Goal: Information Seeking & Learning: Learn about a topic

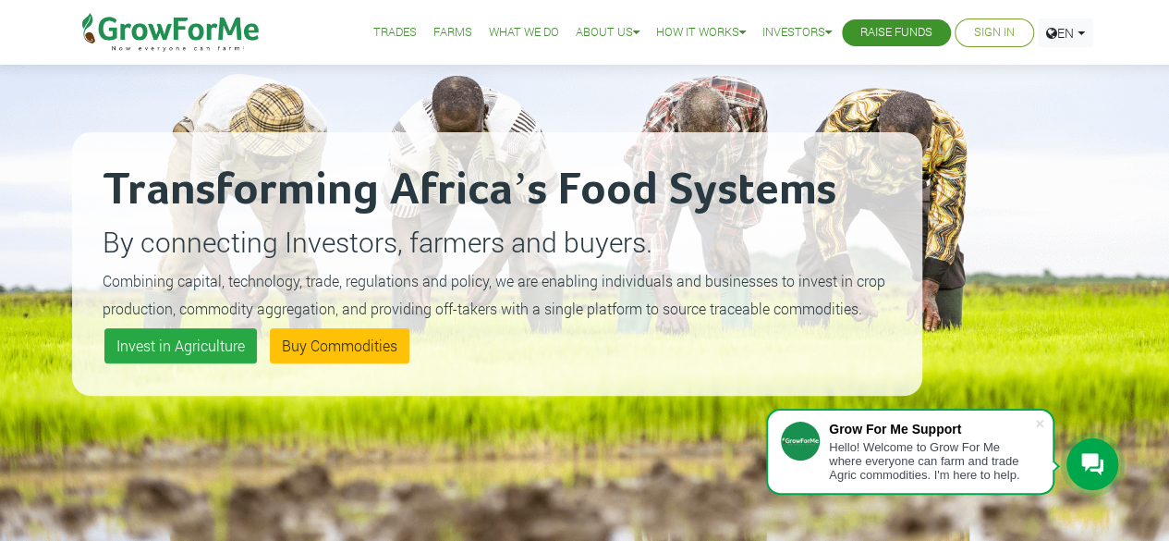
scroll to position [103, 0]
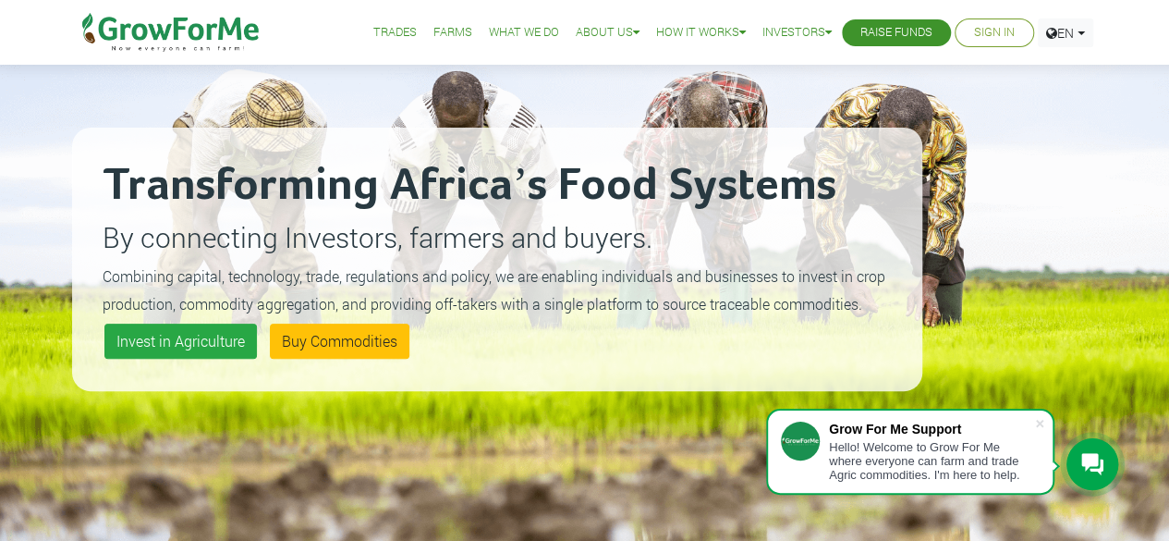
click at [385, 27] on link "Trades" at bounding box center [394, 32] width 43 height 19
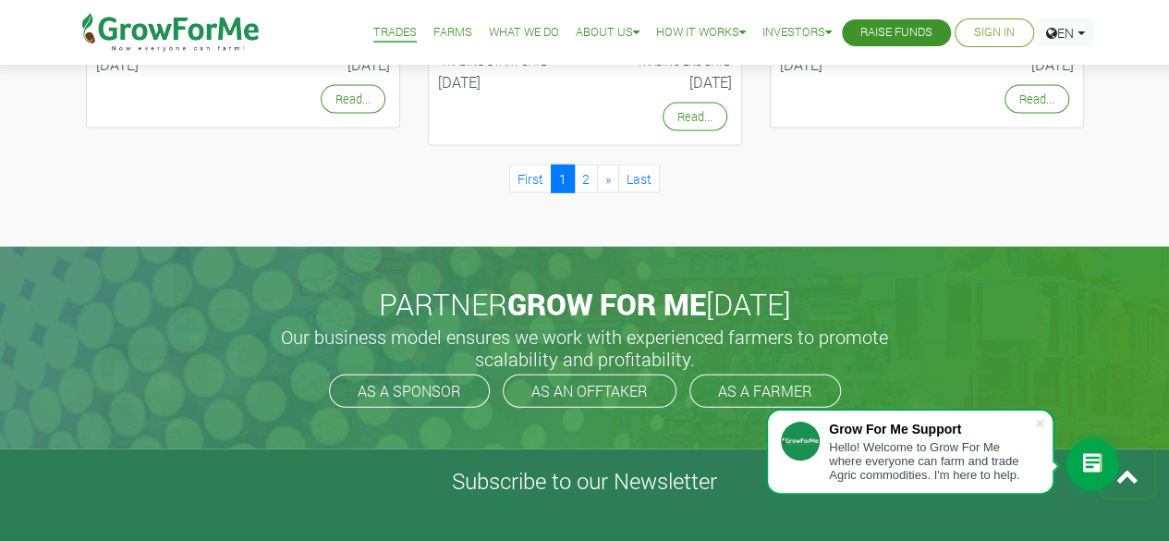
scroll to position [1967, 0]
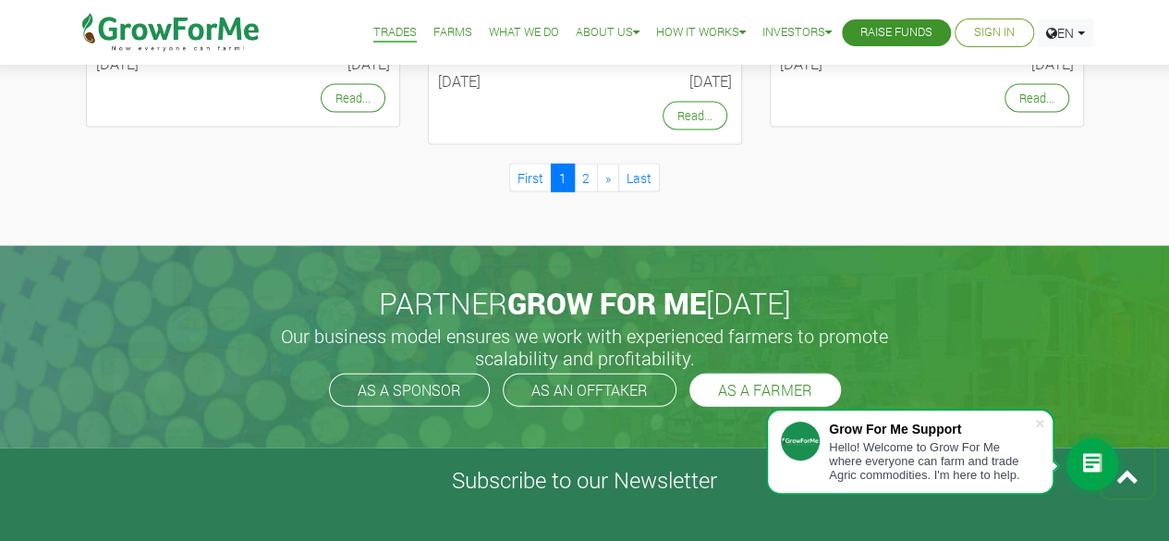
click at [767, 386] on link "AS A FARMER" at bounding box center [765, 389] width 152 height 33
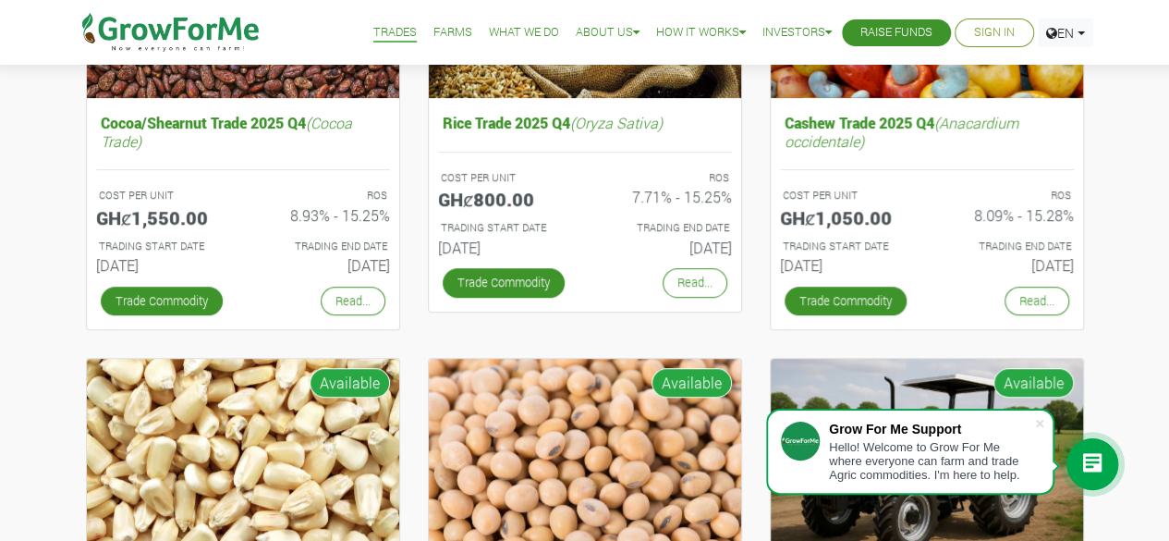
scroll to position [375, 0]
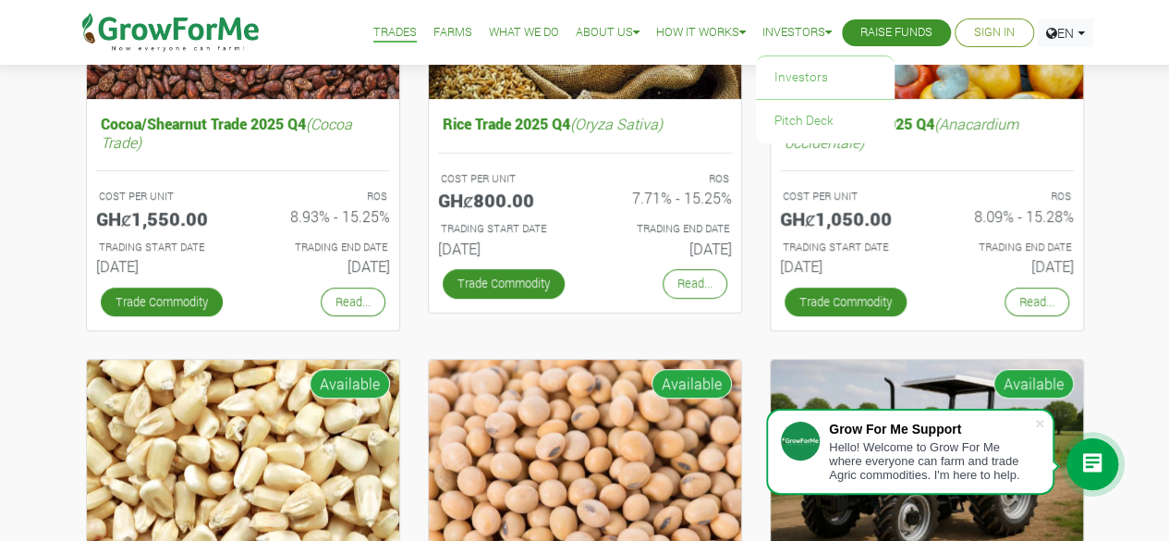
click at [825, 31] on icon at bounding box center [828, 33] width 6 height 12
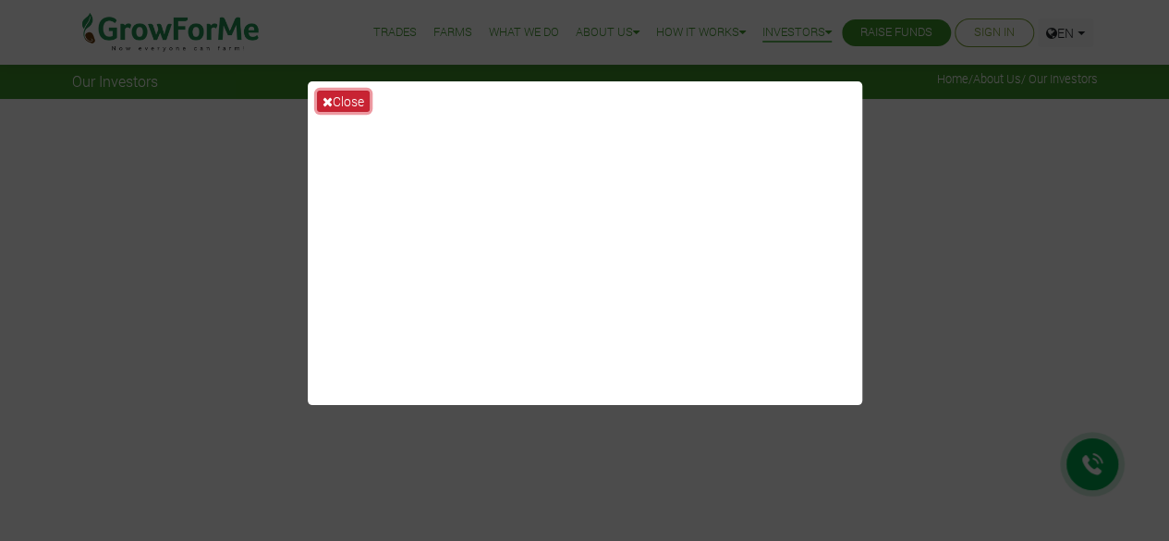
click at [354, 104] on button "Close" at bounding box center [343, 101] width 53 height 21
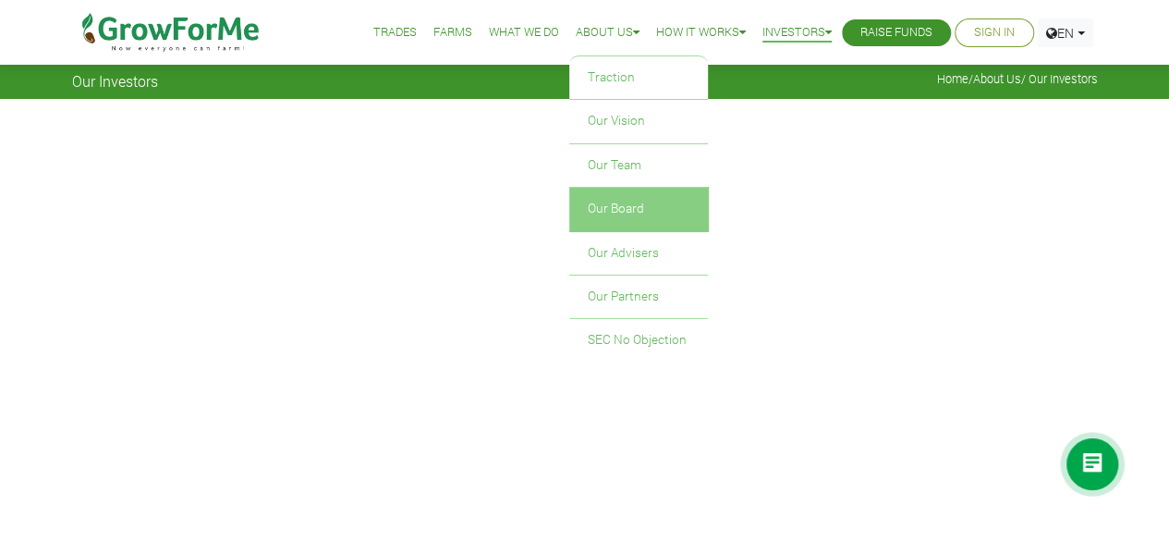
click at [651, 218] on link "Our Board" at bounding box center [638, 209] width 139 height 43
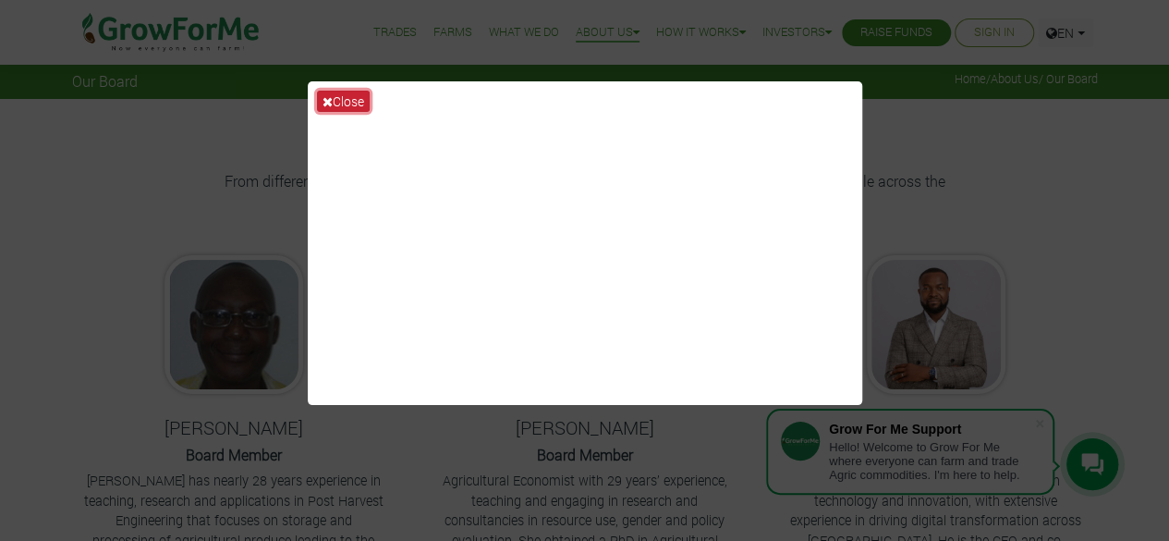
click at [322, 101] on icon at bounding box center [327, 101] width 10 height 13
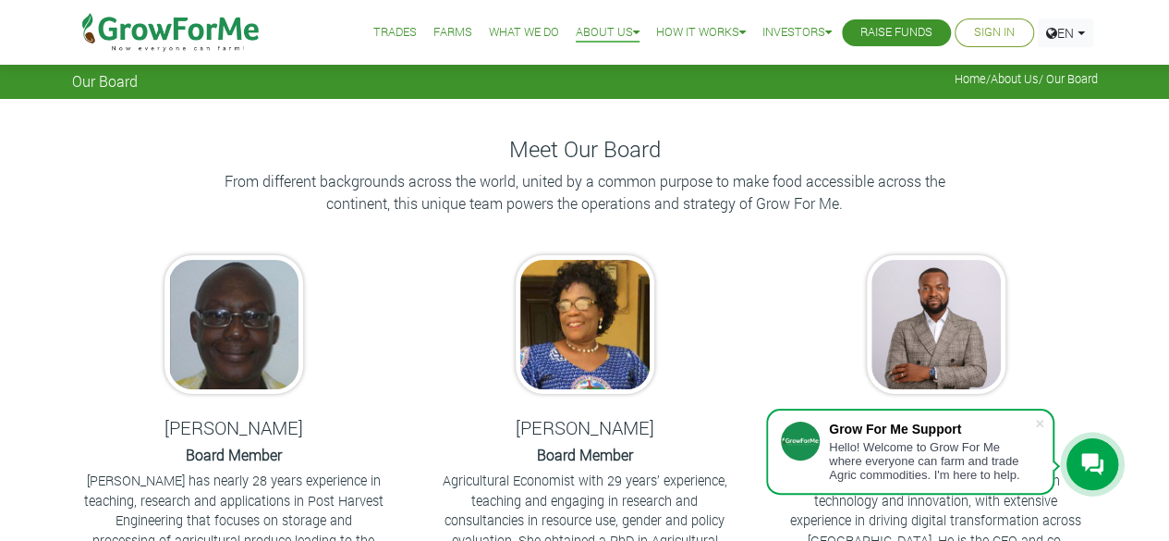
click at [490, 30] on link "What We Do" at bounding box center [524, 32] width 70 height 19
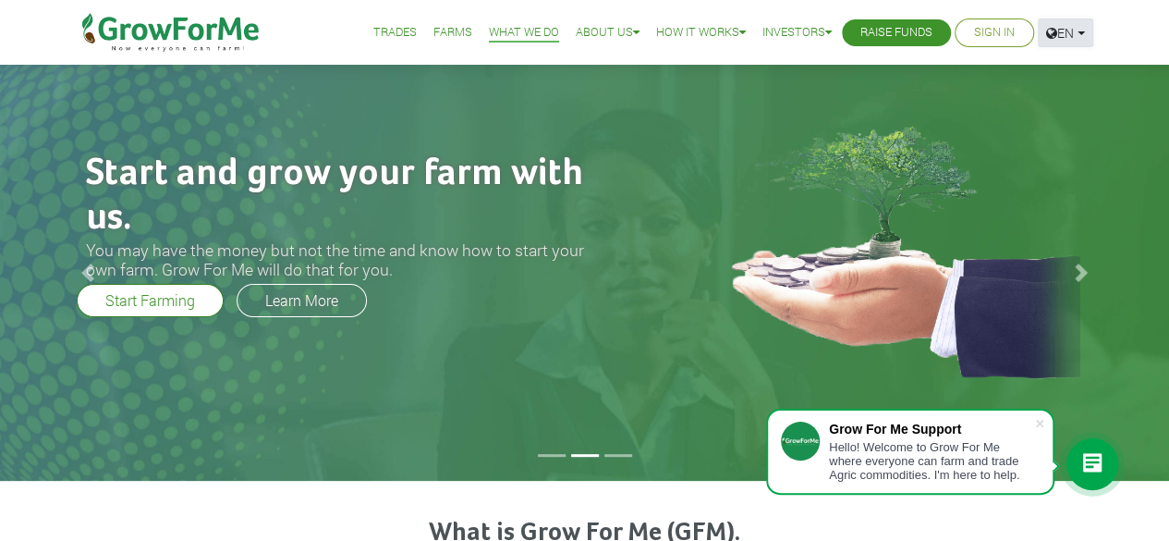
click at [1080, 31] on link "EN" at bounding box center [1065, 32] width 55 height 29
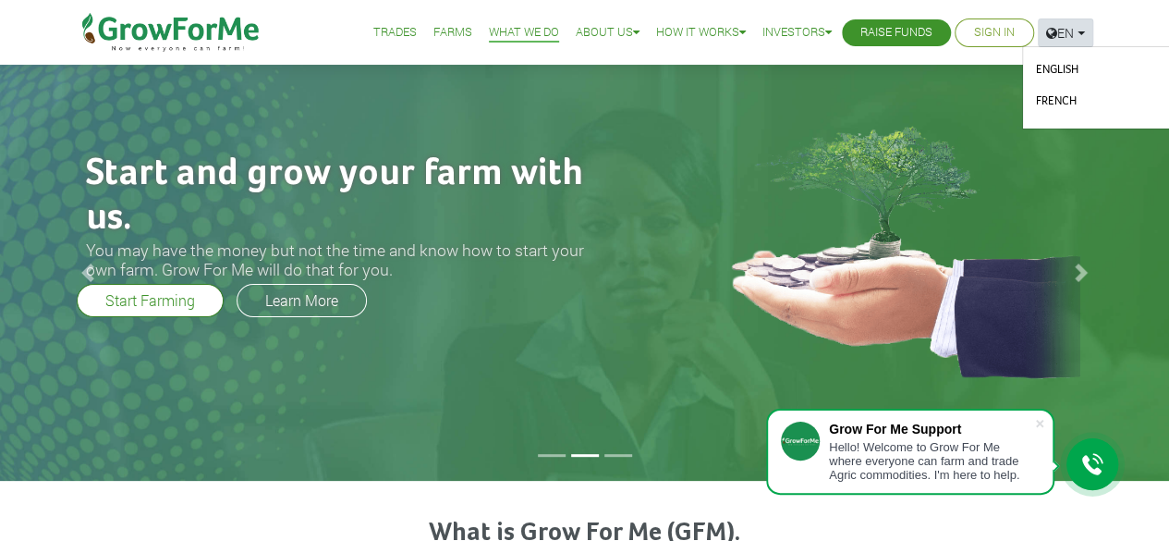
click at [918, 166] on img at bounding box center [892, 244] width 411 height 272
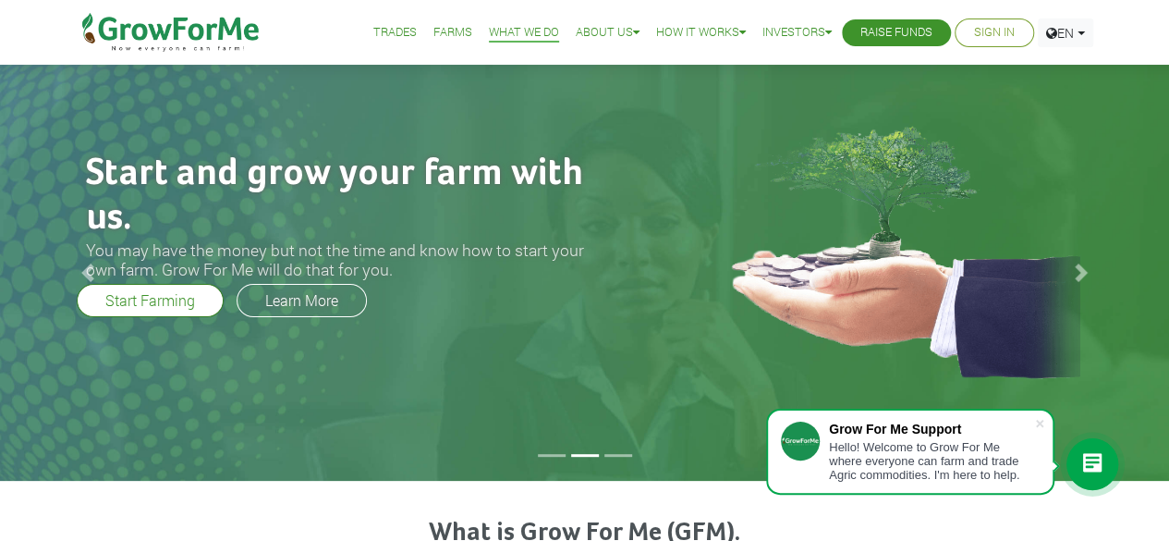
click at [433, 36] on link "Farms" at bounding box center [452, 32] width 39 height 19
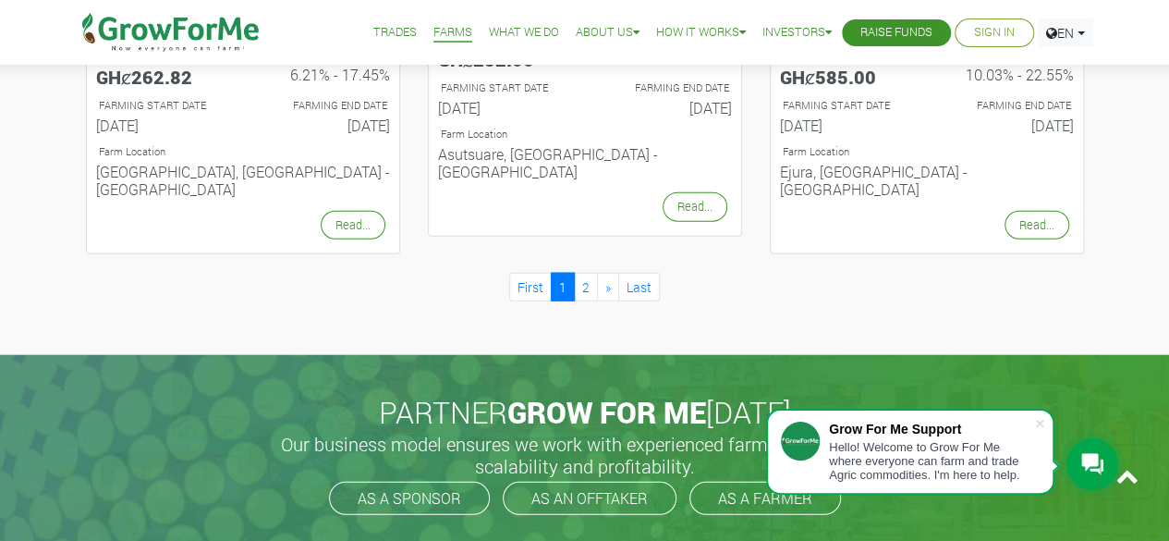
scroll to position [2120, 0]
